Goal: Browse casually: Explore the website without a specific task or goal

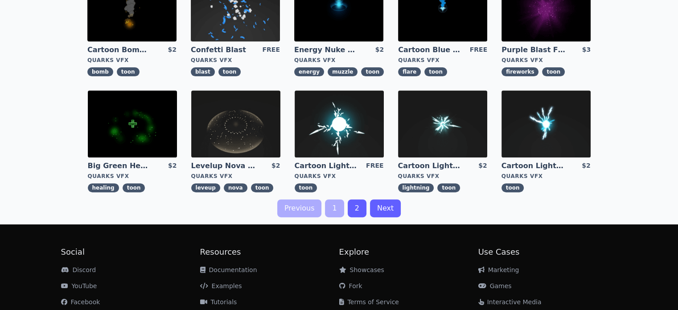
scroll to position [325, 0]
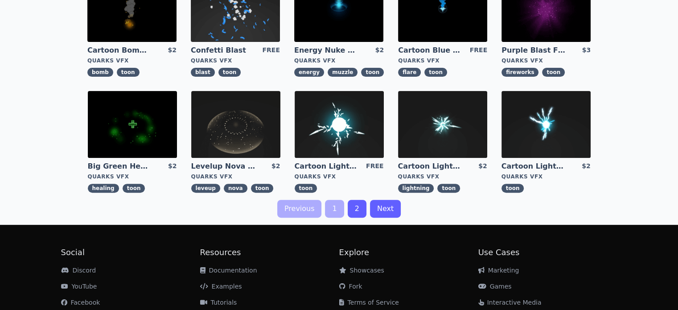
click at [358, 203] on link "2" at bounding box center [357, 209] width 19 height 18
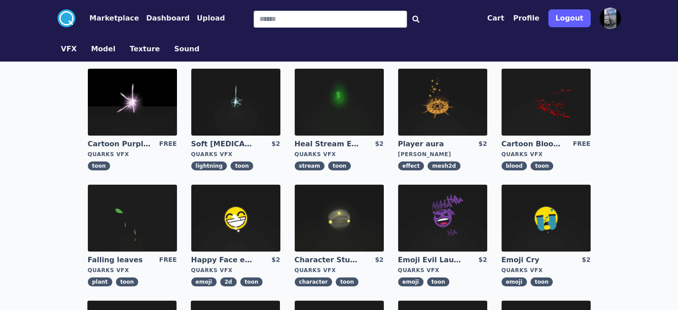
click at [177, 185] on img at bounding box center [132, 218] width 89 height 67
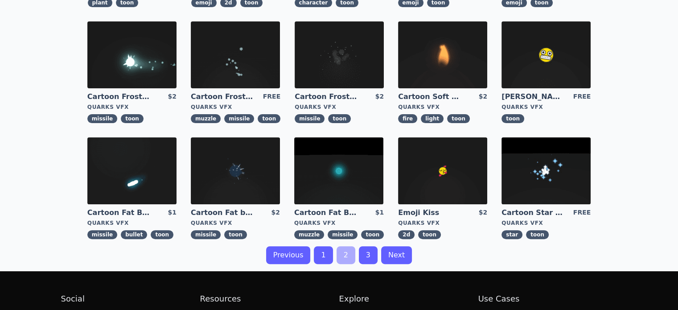
scroll to position [278, 0]
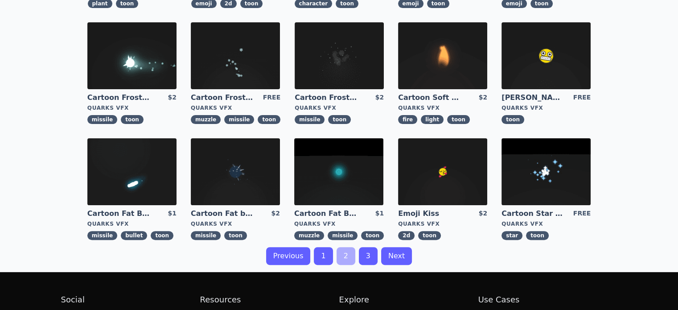
click at [369, 255] on link "3" at bounding box center [368, 256] width 19 height 18
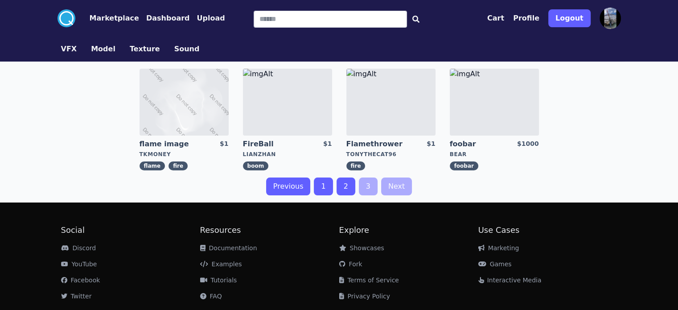
click at [494, 103] on img at bounding box center [494, 102] width 89 height 67
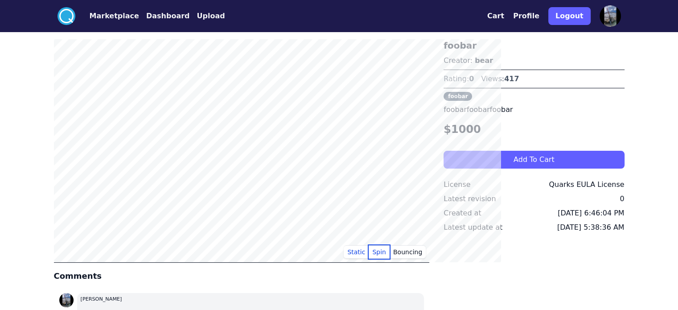
click at [390, 251] on button "Spin" at bounding box center [379, 251] width 21 height 13
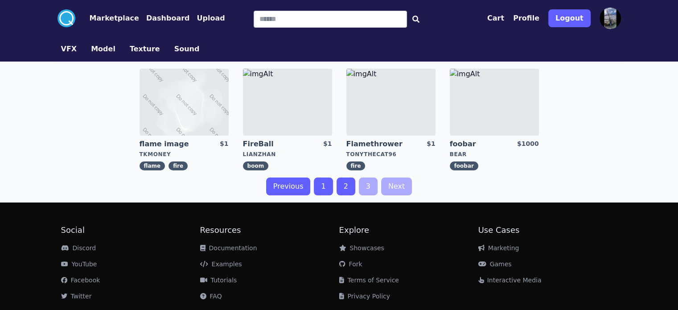
click at [174, 49] on button "Sound" at bounding box center [186, 49] width 25 height 11
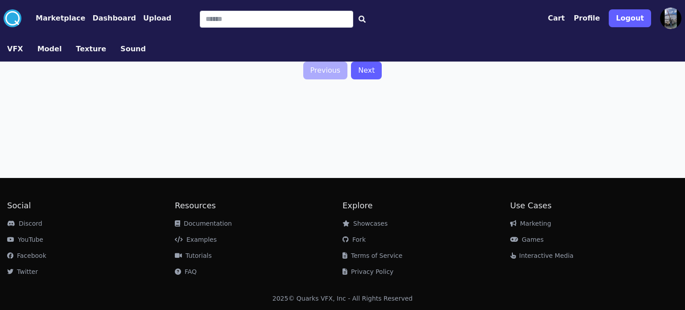
click at [82, 50] on button "Texture" at bounding box center [91, 49] width 30 height 11
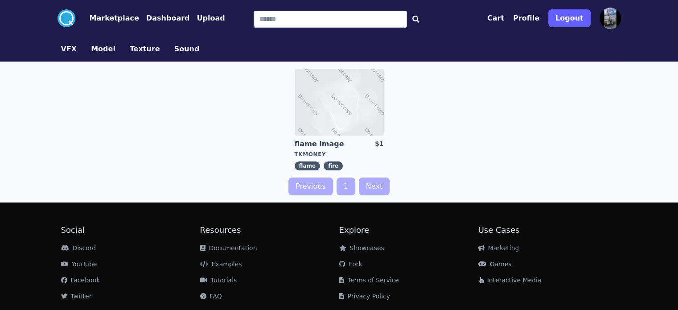
click at [91, 50] on button "Model" at bounding box center [103, 49] width 25 height 11
